Goal: Task Accomplishment & Management: Manage account settings

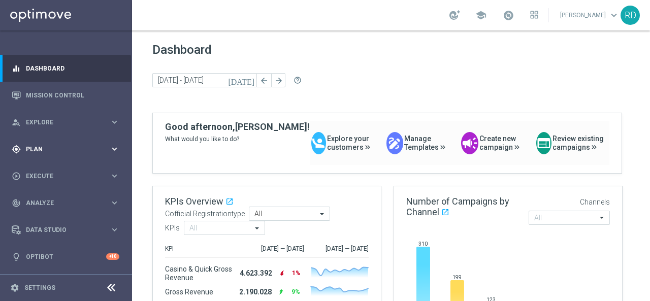
click at [48, 150] on span "Plan" at bounding box center [68, 149] width 84 height 6
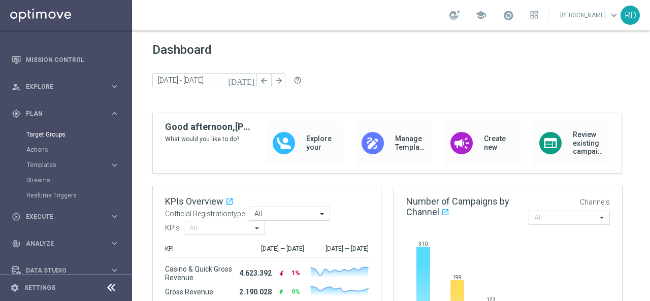
scroll to position [51, 0]
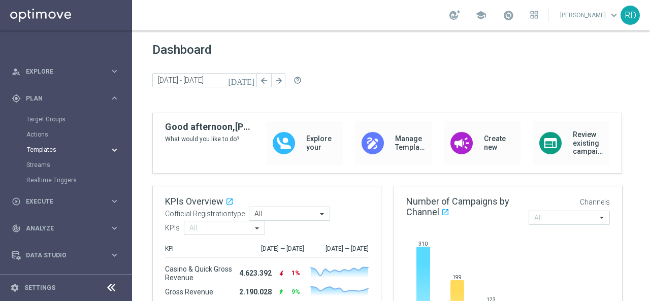
click at [42, 148] on span "Templates" at bounding box center [63, 150] width 73 height 6
click at [48, 121] on link "Target Groups" at bounding box center [65, 119] width 79 height 8
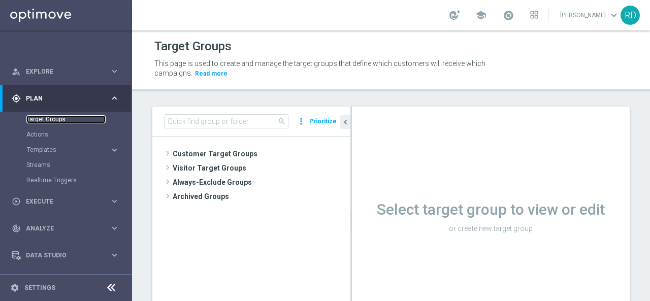
click at [48, 119] on link "Target Groups" at bounding box center [65, 119] width 79 height 8
click at [50, 117] on link "Target Groups" at bounding box center [65, 119] width 79 height 8
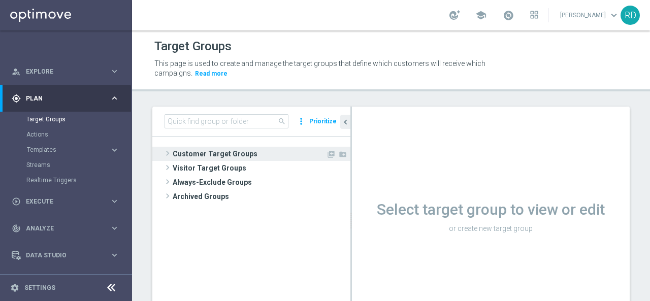
click at [170, 155] on span at bounding box center [168, 153] width 10 height 12
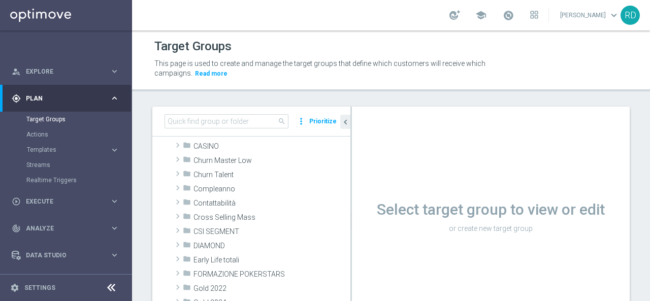
scroll to position [102, 0]
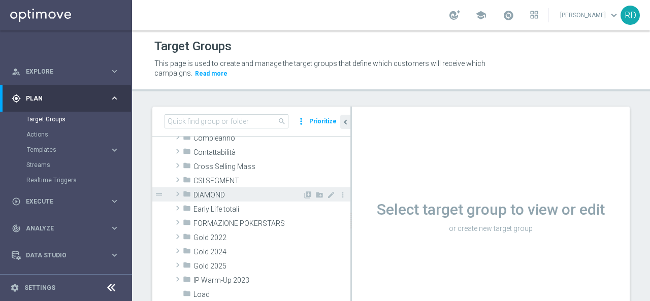
click at [178, 197] on span at bounding box center [178, 194] width 10 height 12
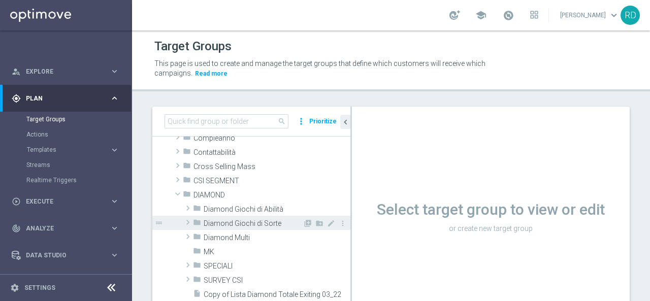
click at [188, 219] on span at bounding box center [188, 222] width 10 height 12
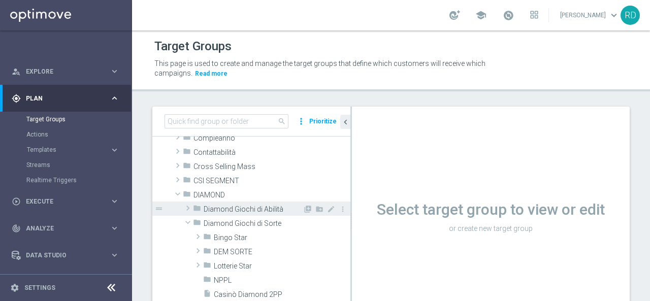
scroll to position [152, 0]
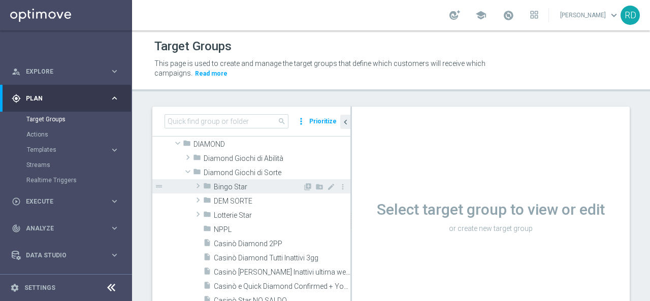
click at [197, 185] on span at bounding box center [198, 186] width 10 height 12
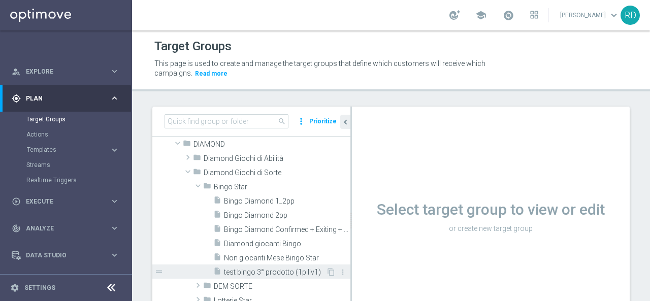
click at [239, 269] on span "test bingo 3° prodotto (1p liv1)" at bounding box center [275, 272] width 102 height 9
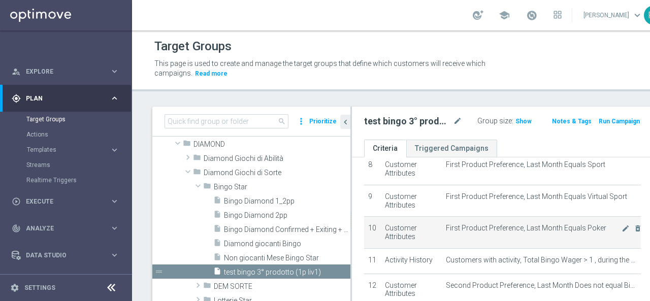
scroll to position [264, 0]
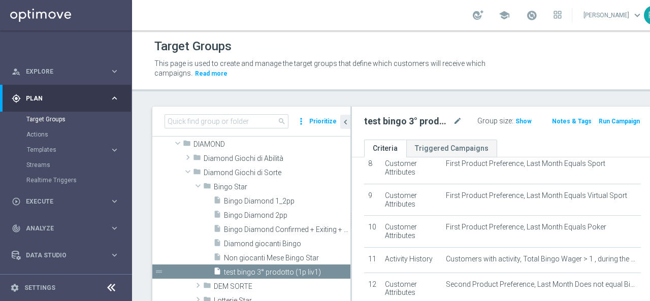
click at [516, 122] on span "Show" at bounding box center [524, 121] width 16 height 7
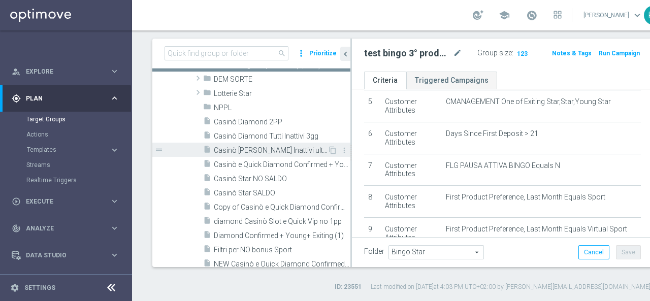
scroll to position [305, 0]
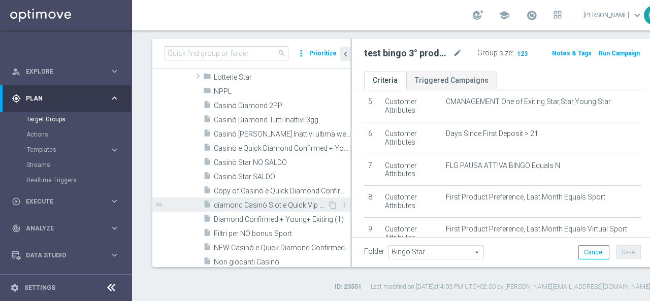
click at [245, 202] on span "diamond Casinò Slot e Quick Vip no 1pp" at bounding box center [271, 205] width 114 height 9
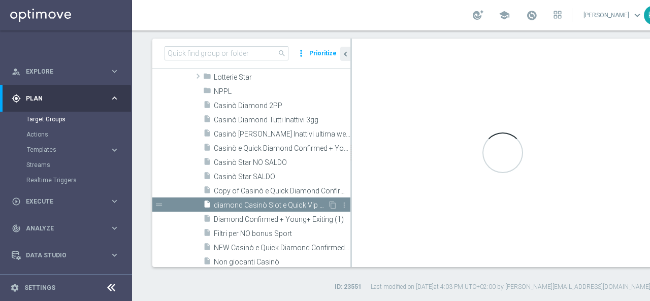
checkbox input "false"
type input "Diamond Giochi di Sorte"
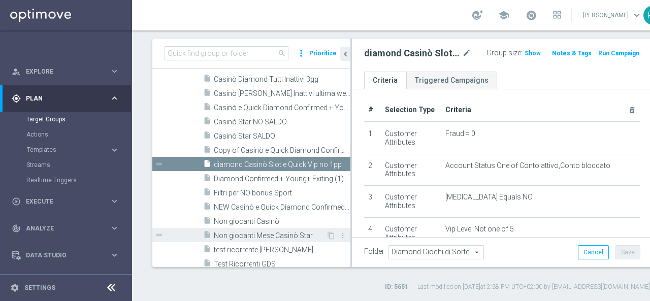
scroll to position [356, 0]
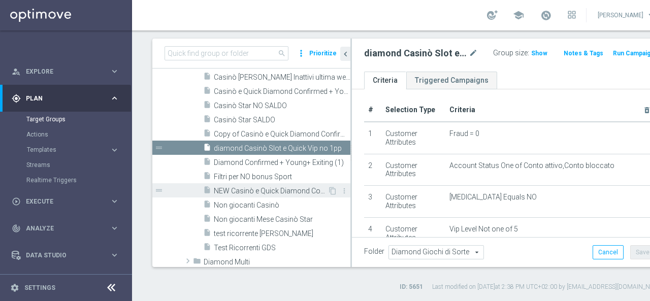
click at [255, 191] on span "NEW Casinò e Quick Diamond Confirmed + Young+ Exiting" at bounding box center [271, 191] width 114 height 9
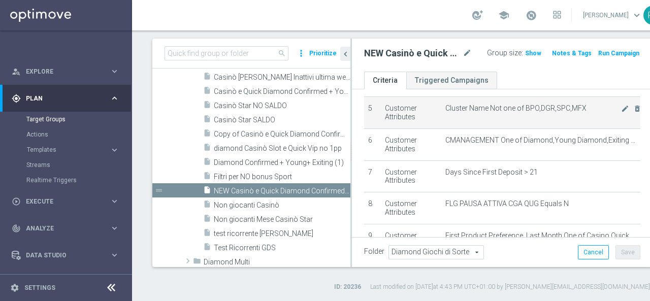
scroll to position [206, 0]
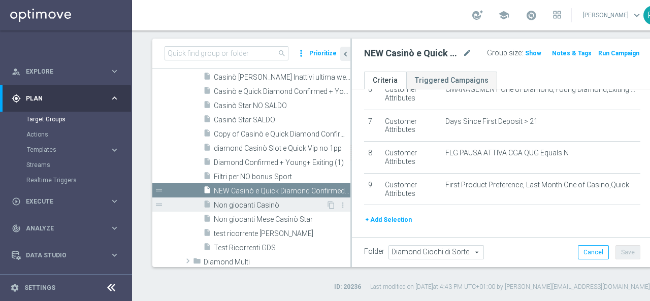
click at [255, 202] on span "Non giocanti Casinò" at bounding box center [270, 205] width 112 height 9
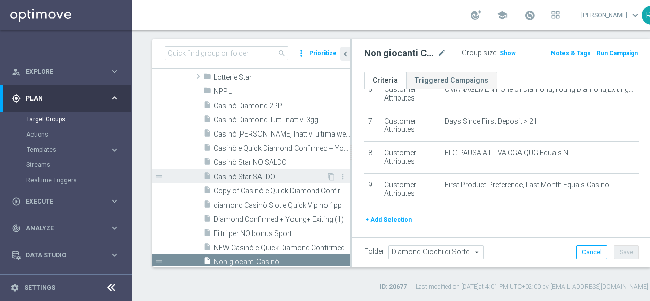
scroll to position [254, 0]
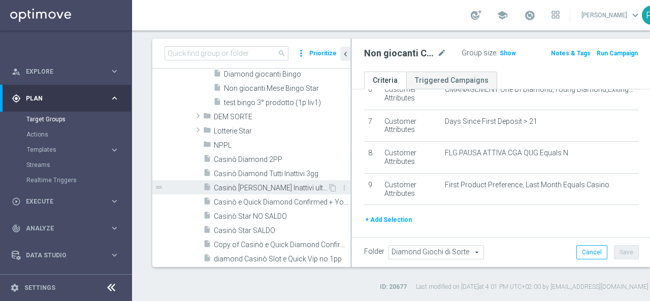
click at [261, 181] on div "insert_drive_file Casinò Diamond Tutti Inattivi ultima week" at bounding box center [265, 187] width 124 height 14
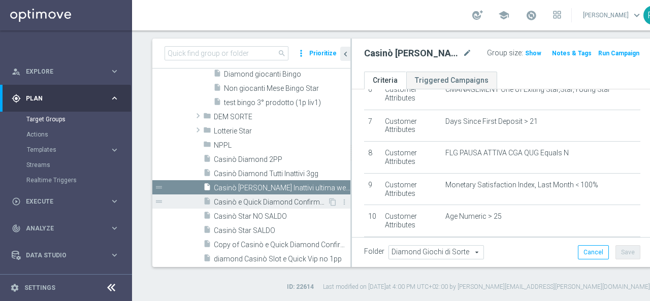
click at [274, 201] on span "Casinò e Quick Diamond Confirmed + Young+ Exiting" at bounding box center [271, 202] width 114 height 9
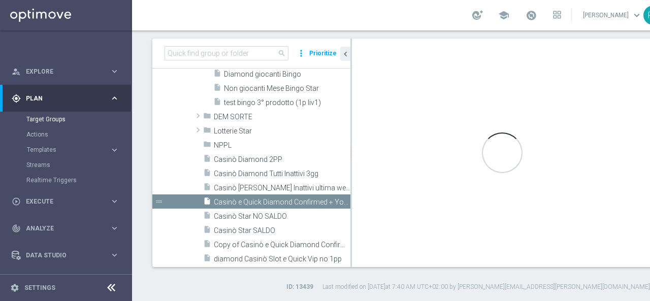
checkbox input "false"
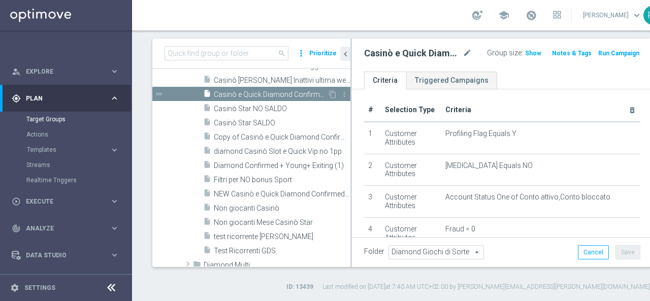
scroll to position [356, 0]
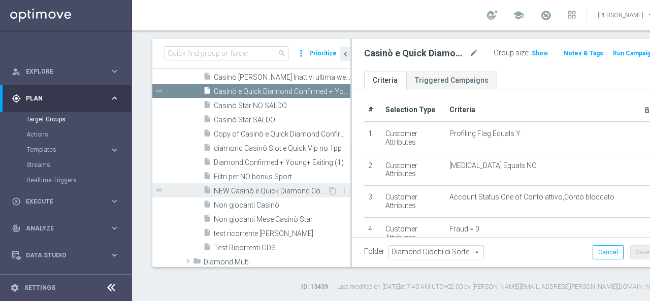
click at [232, 192] on span "NEW Casinò e Quick Diamond Confirmed + Young+ Exiting" at bounding box center [271, 191] width 114 height 9
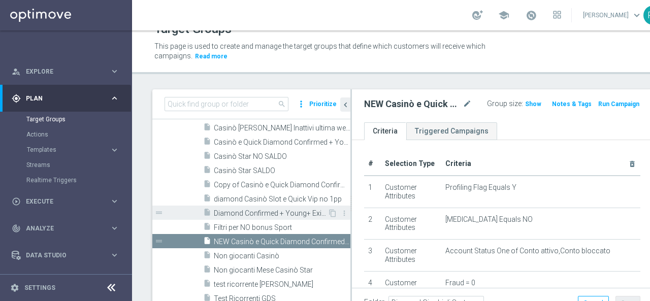
scroll to position [406, 0]
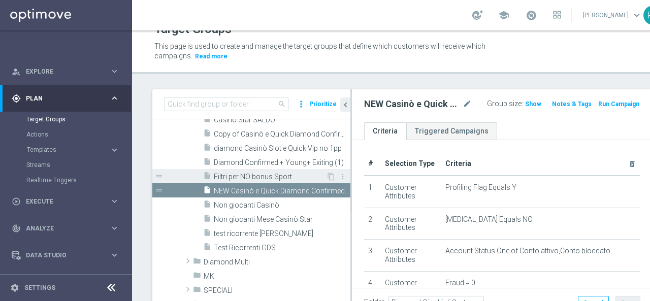
click at [239, 179] on span "Filtri per NO bonus Sport" at bounding box center [270, 177] width 112 height 9
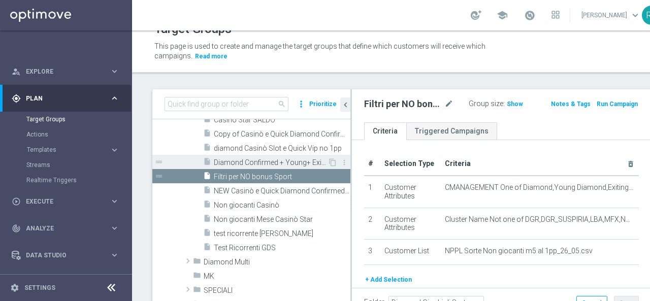
click at [271, 163] on span "Diamond Confirmed + Young+ Exiting (1)" at bounding box center [271, 162] width 114 height 9
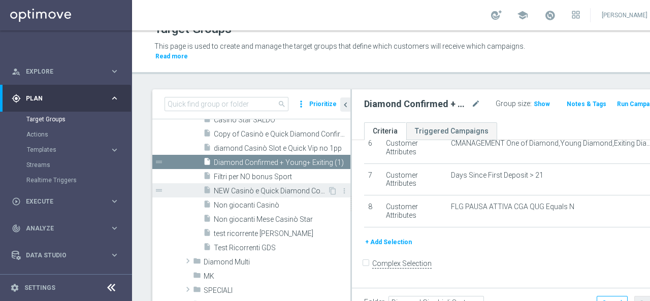
scroll to position [356, 0]
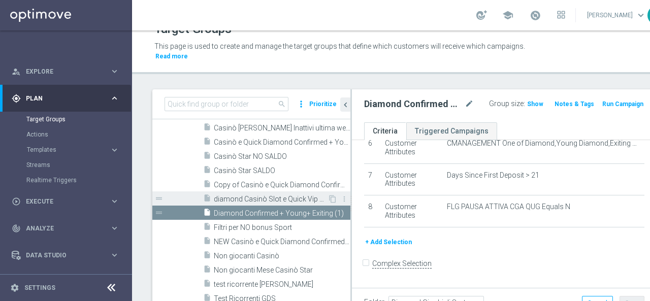
click at [262, 196] on span "diamond Casinò Slot e Quick Vip no 1pp" at bounding box center [271, 199] width 114 height 9
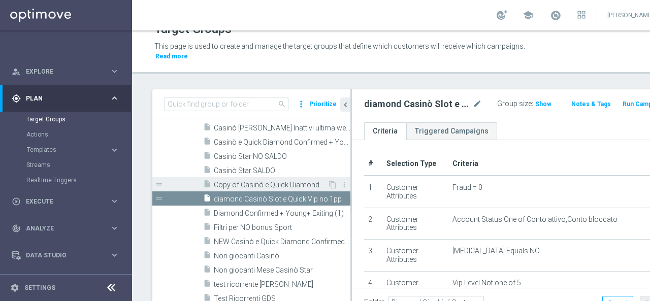
click at [273, 182] on span "Copy of Casinò e Quick Diamond Confirmed + Young+ Exiting" at bounding box center [271, 185] width 114 height 9
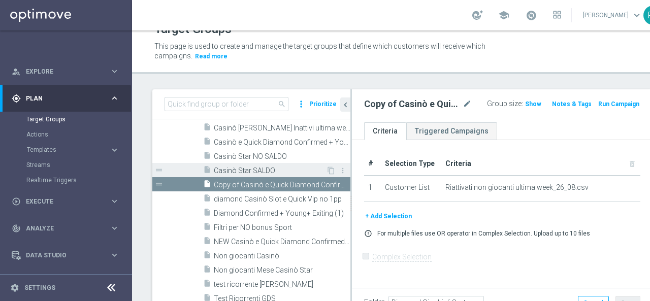
click at [250, 169] on span "Casinò Star SALDO" at bounding box center [270, 171] width 112 height 9
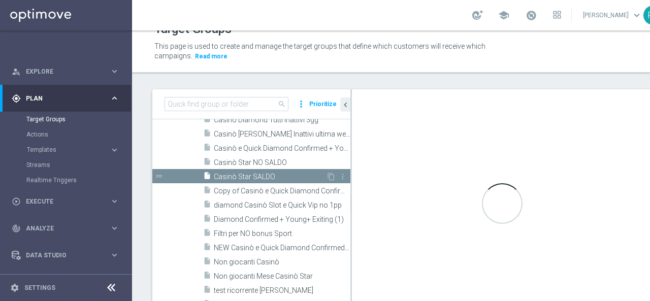
scroll to position [271, 0]
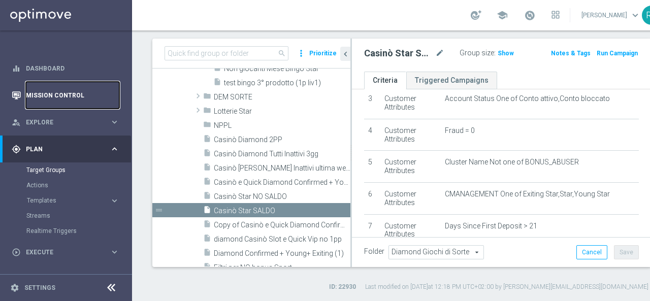
click at [55, 99] on link "Mission Control" at bounding box center [72, 95] width 93 height 27
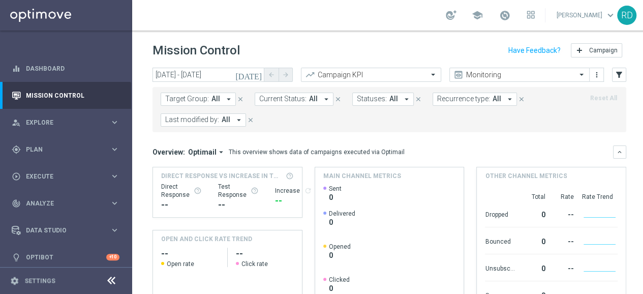
click at [466, 99] on span "Recurrence type:" at bounding box center [463, 98] width 53 height 9
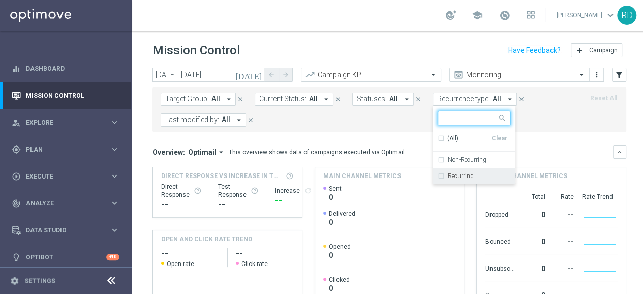
click at [447, 173] on label "Recurring" at bounding box center [460, 176] width 26 height 6
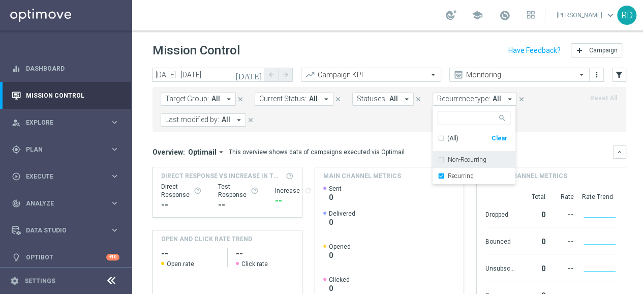
click at [396, 120] on form "Target Group: All arrow_drop_down close Current Status: All arrow_drop_down clo…" at bounding box center [367, 109] width 412 height 34
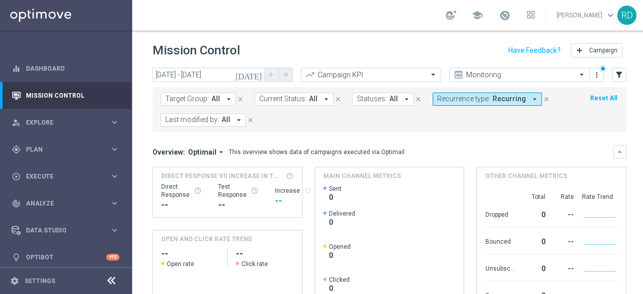
click at [236, 117] on icon "arrow_drop_down" at bounding box center [238, 119] width 9 height 9
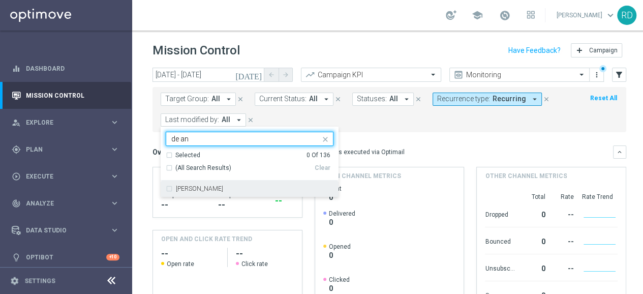
click at [199, 184] on div "Rossana De Angelis" at bounding box center [250, 188] width 168 height 16
type input "de an"
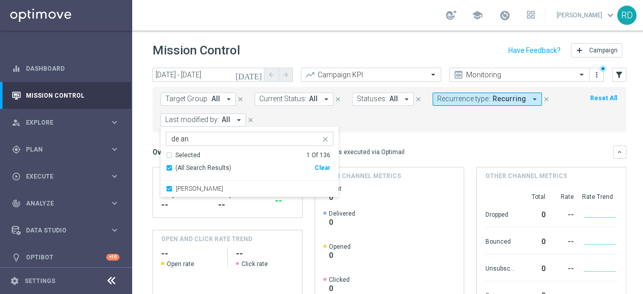
click at [360, 120] on form "Target Group: All arrow_drop_down close Current Status: All arrow_drop_down clo…" at bounding box center [367, 109] width 412 height 34
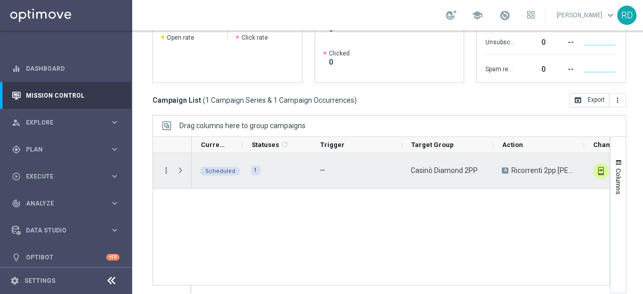
click at [162, 169] on icon "more_vert" at bounding box center [166, 170] width 9 height 9
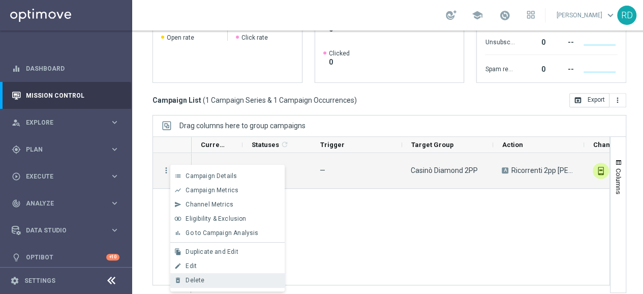
click at [207, 281] on div "Delete" at bounding box center [232, 279] width 94 height 7
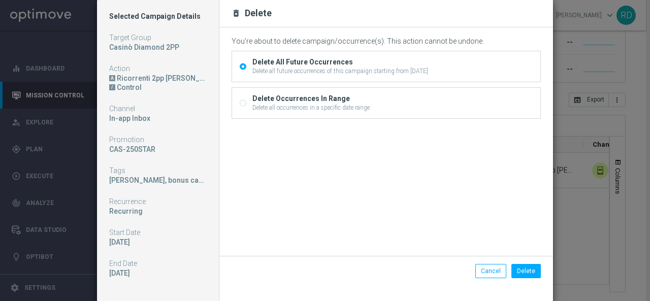
click at [298, 105] on div "Delete all occurrences in a specific date range" at bounding box center [310, 107] width 117 height 9
click at [246, 105] on input "Delete Occurrences In Range Delete all occurrences in a specific date range" at bounding box center [243, 104] width 7 height 7
radio input "true"
radio input "false"
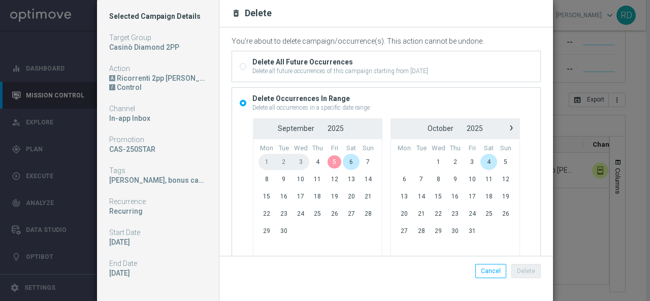
click at [328, 159] on span "5" at bounding box center [334, 162] width 17 height 16
click at [360, 161] on span "7" at bounding box center [368, 162] width 17 height 16
click at [527, 269] on button "Delete" at bounding box center [525, 271] width 29 height 14
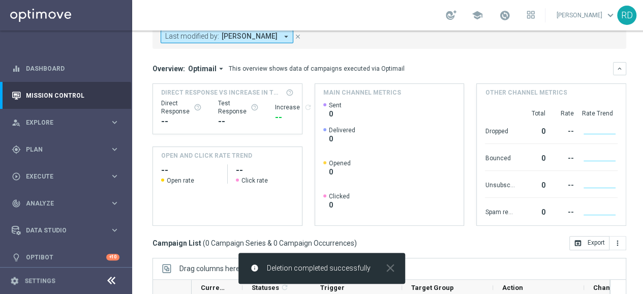
scroll to position [23, 0]
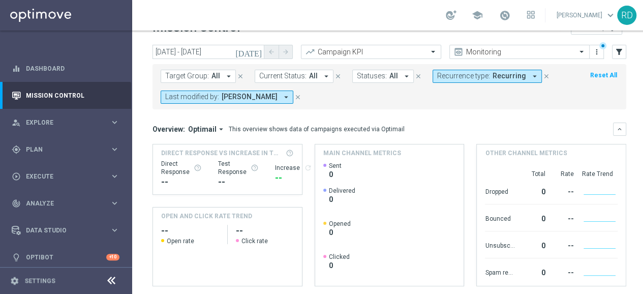
click at [254, 48] on icon "today" at bounding box center [248, 51] width 27 height 9
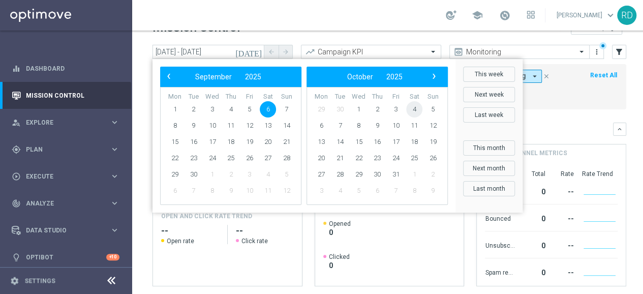
click at [415, 106] on span "4" at bounding box center [414, 109] width 16 height 16
click at [266, 111] on span "4" at bounding box center [268, 109] width 16 height 16
type input "04 Oct 2025 - 04 Oct 2025"
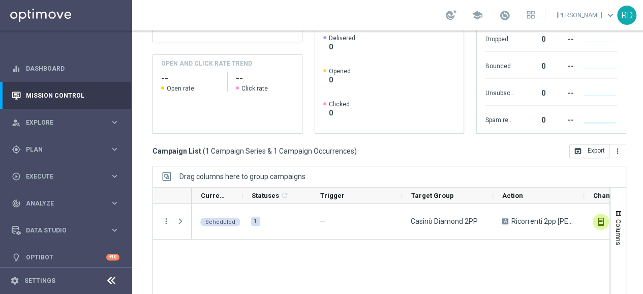
scroll to position [0, 11]
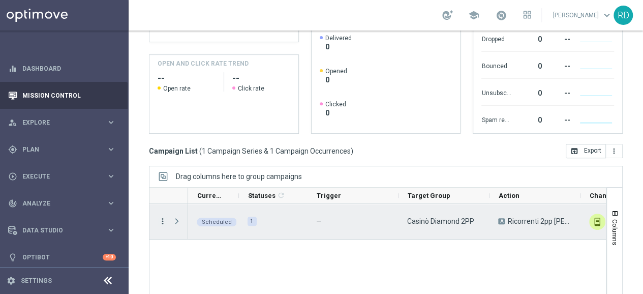
click at [158, 218] on icon "more_vert" at bounding box center [162, 220] width 9 height 9
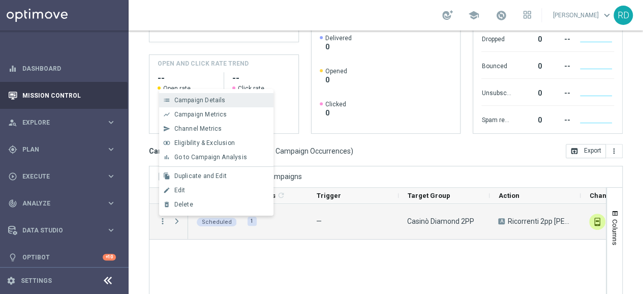
click at [195, 98] on span "Campaign Details" at bounding box center [199, 100] width 51 height 7
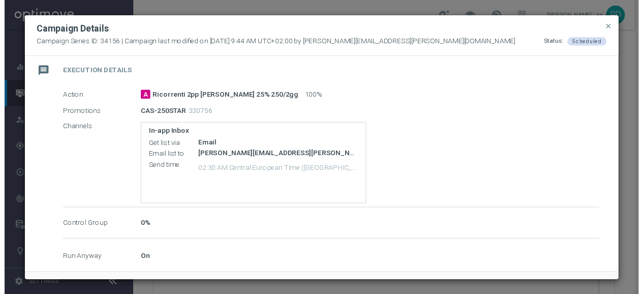
scroll to position [160, 0]
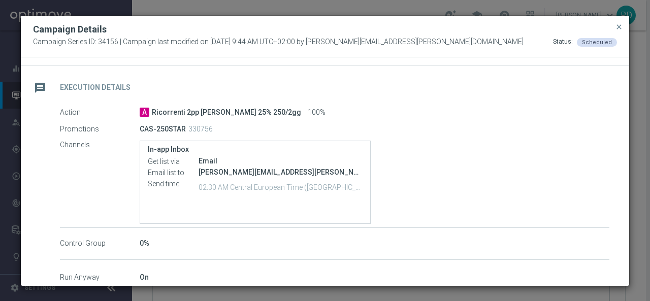
click at [619, 28] on span "close" at bounding box center [619, 27] width 8 height 8
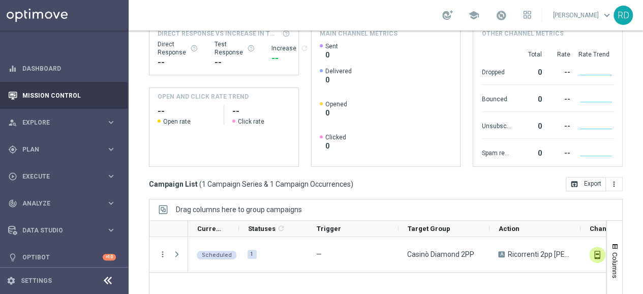
scroll to position [175, 0]
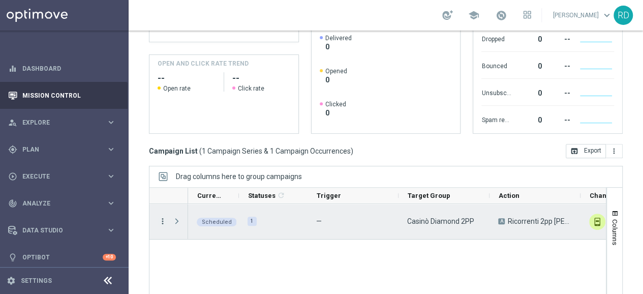
click at [158, 220] on icon "more_vert" at bounding box center [162, 220] width 9 height 9
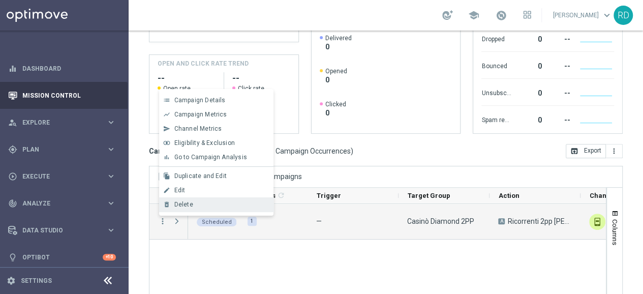
click at [174, 203] on span "Delete" at bounding box center [183, 204] width 19 height 7
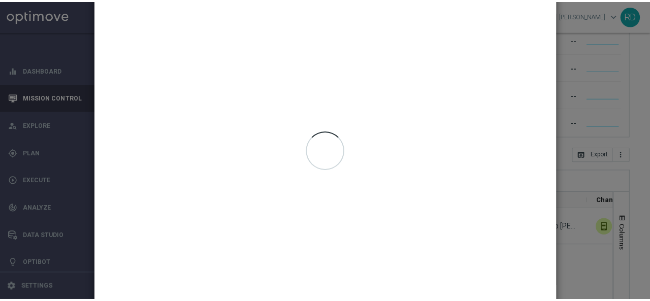
scroll to position [0, 4]
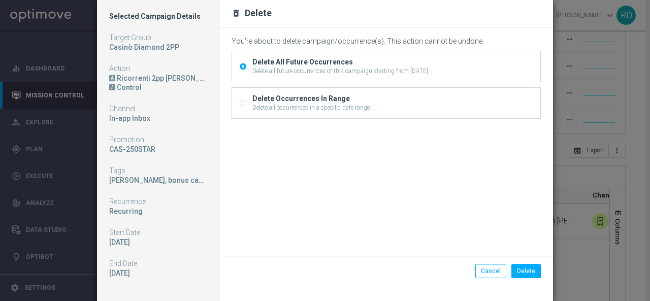
click at [324, 103] on div "Delete all occurrences in a specific date range" at bounding box center [310, 107] width 117 height 9
click at [246, 103] on input "Delete Occurrences In Range Delete all occurrences in a specific date range" at bounding box center [243, 104] width 7 height 7
radio input "true"
radio input "false"
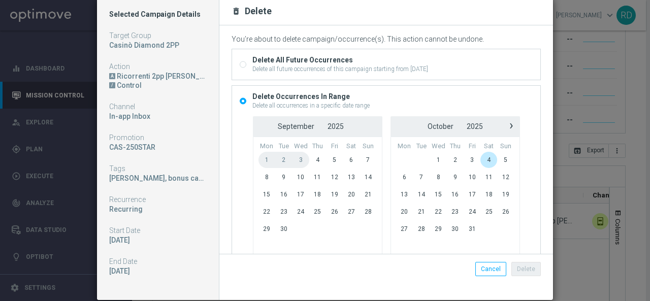
scroll to position [0, 0]
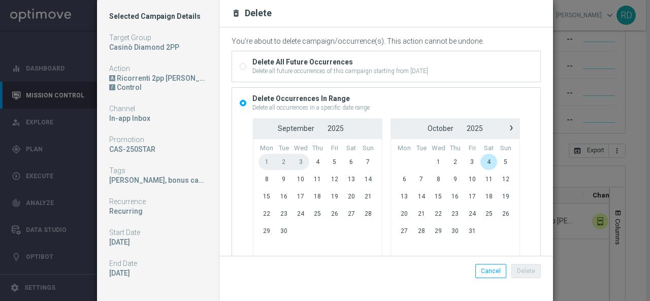
click at [586, 65] on modal-container "Selected Campaign Details Target Group Casinò Diamond 2PP Action A Ricorrenti 2…" at bounding box center [325, 150] width 650 height 301
